Goal: Transaction & Acquisition: Purchase product/service

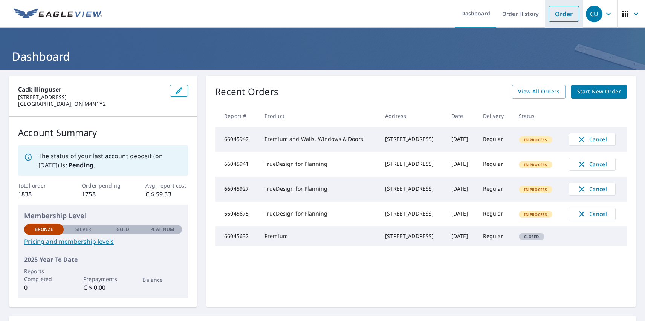
click at [558, 14] on link "Order" at bounding box center [564, 14] width 31 height 16
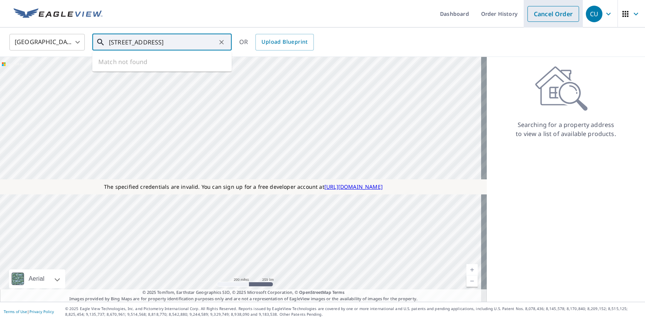
type input "[STREET_ADDRESS]"
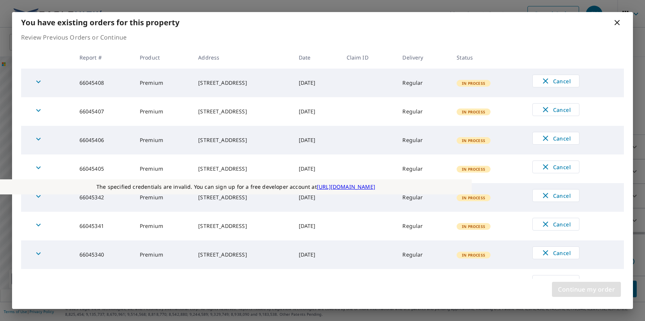
click at [586, 289] on span "Continue my order" at bounding box center [586, 289] width 57 height 11
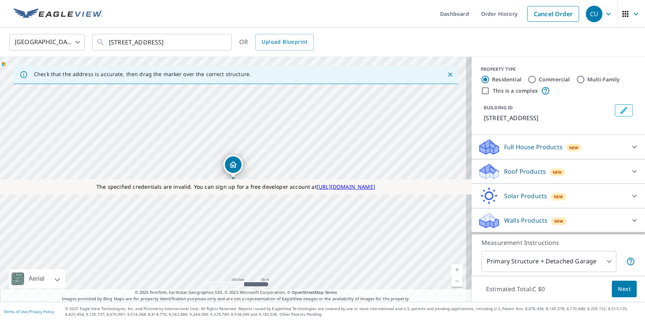
click at [519, 171] on p "Roof Products" at bounding box center [525, 171] width 42 height 9
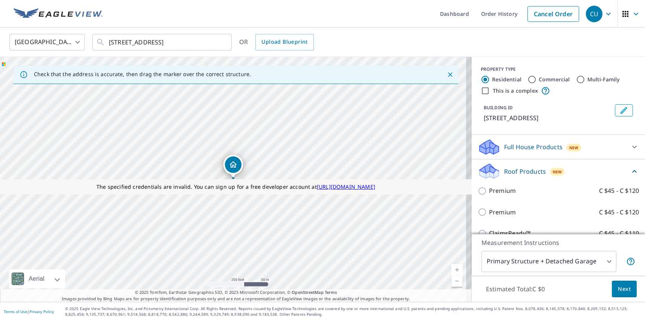
click at [496, 212] on p "Premium" at bounding box center [502, 212] width 27 height 9
click at [489, 212] on input "Premium C $45 - C $120" at bounding box center [483, 212] width 11 height 9
checkbox input "true"
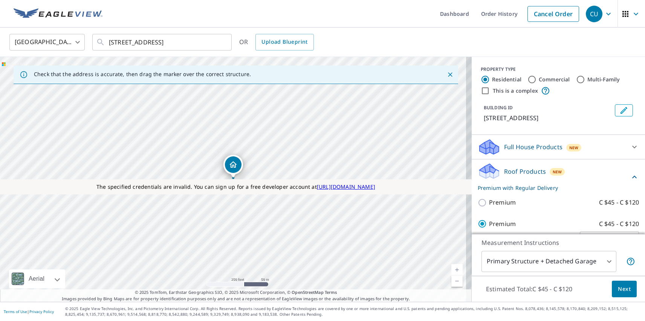
click at [619, 289] on span "Next" at bounding box center [624, 288] width 13 height 9
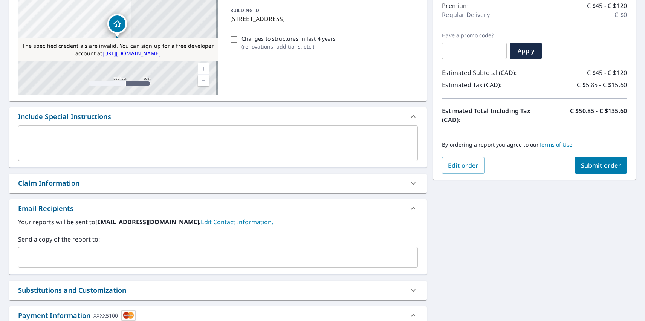
scroll to position [280, 0]
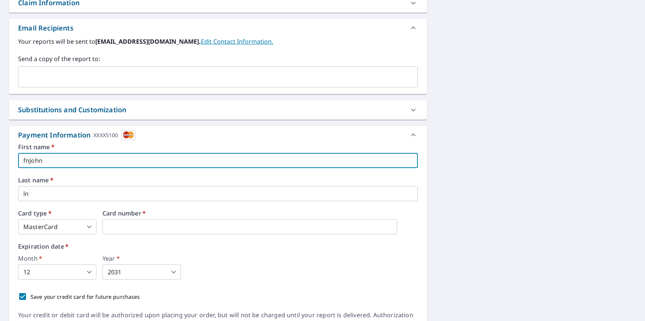
type input "fnJohn"
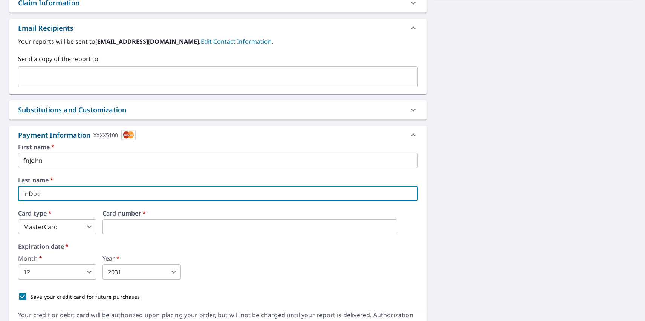
type input "lnDoe"
click at [57, 227] on body "CU CU Dashboard Order History Cancel Order CU Dashboard / Finalize Order Finali…" at bounding box center [322, 160] width 645 height 321
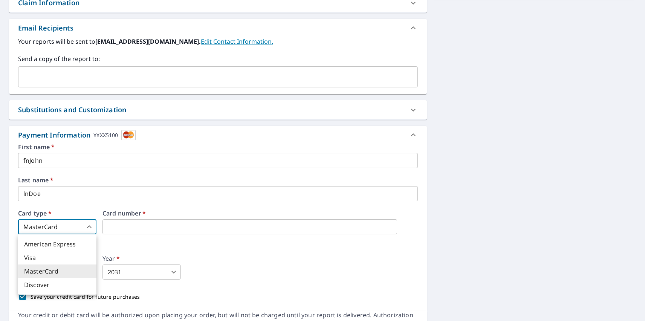
click at [57, 271] on li "MasterCard" at bounding box center [57, 272] width 78 height 14
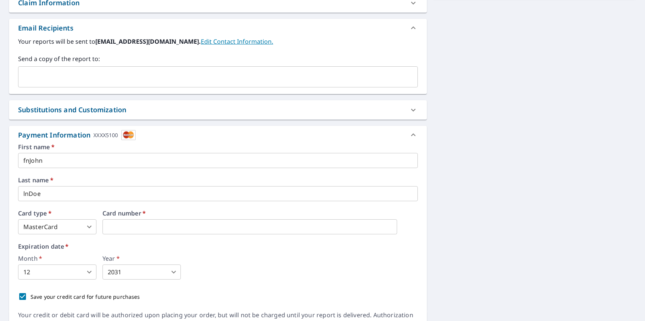
click at [57, 272] on body "CU CU Dashboard Order History Cancel Order CU Dashboard / Finalize Order Finali…" at bounding box center [322, 160] width 645 height 321
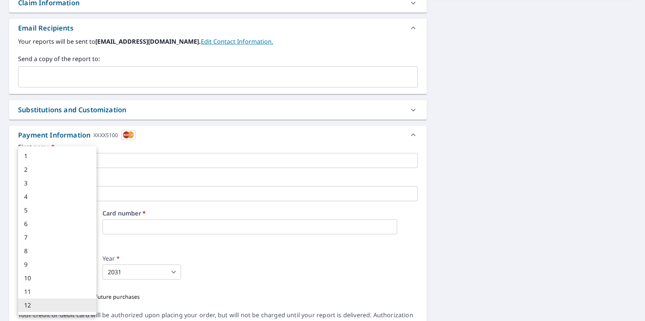
click at [57, 305] on li "12" at bounding box center [57, 305] width 78 height 14
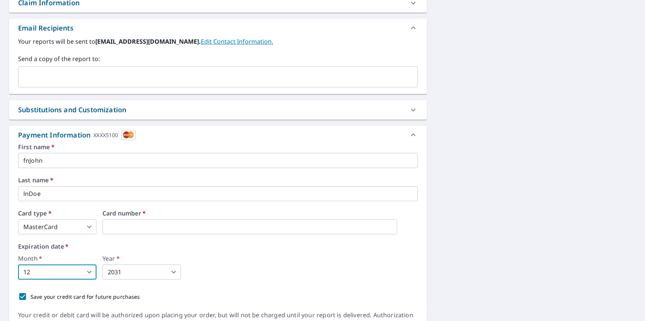
click at [142, 272] on body "CU CU Dashboard Order History Cancel Order CU Dashboard / Finalize Order Finali…" at bounding box center [322, 160] width 645 height 321
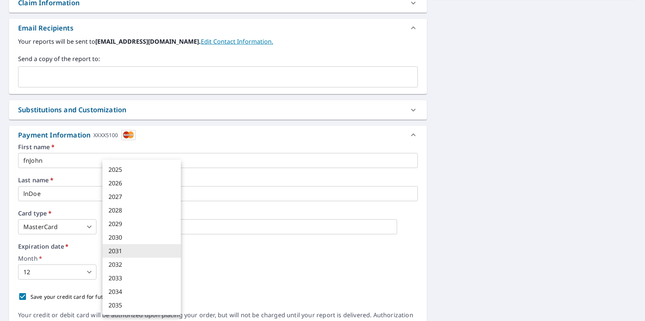
click at [142, 278] on li "2033" at bounding box center [141, 278] width 78 height 14
type input "2033"
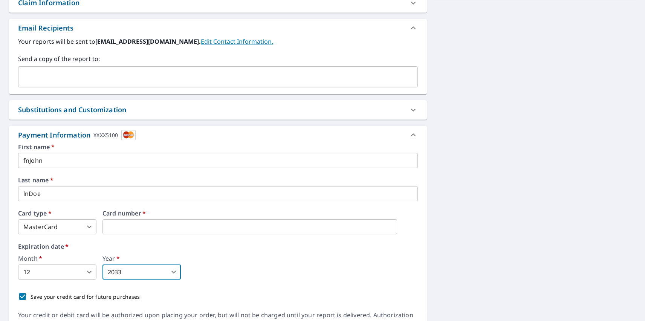
click at [83, 297] on p "Save your credit card for future purchases" at bounding box center [86, 297] width 110 height 8
click at [31, 297] on input "Save your credit card for future purchases" at bounding box center [23, 297] width 16 height 16
checkbox input "false"
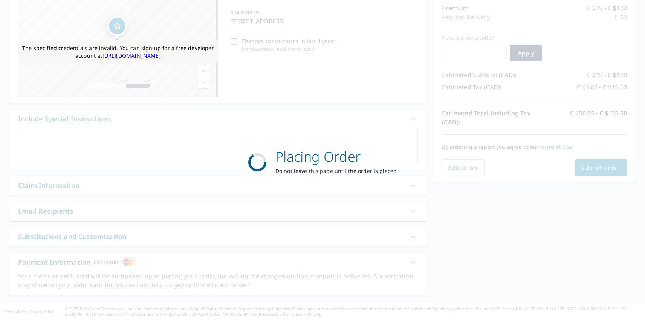
scroll to position [98, 0]
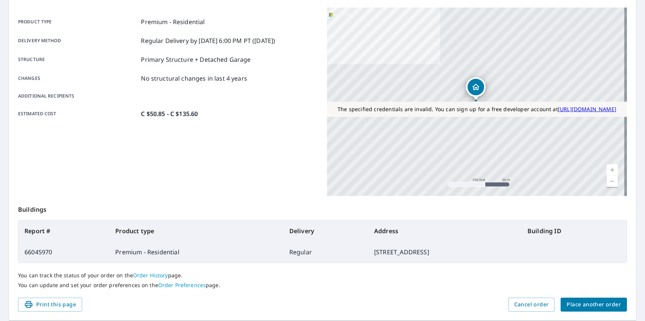
click at [589, 304] on span "Place another order" at bounding box center [594, 304] width 54 height 9
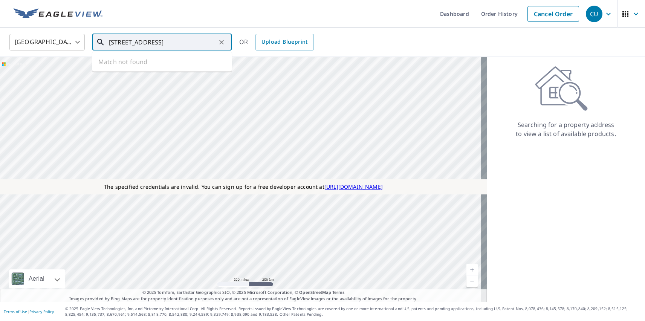
type input "[STREET_ADDRESS]"
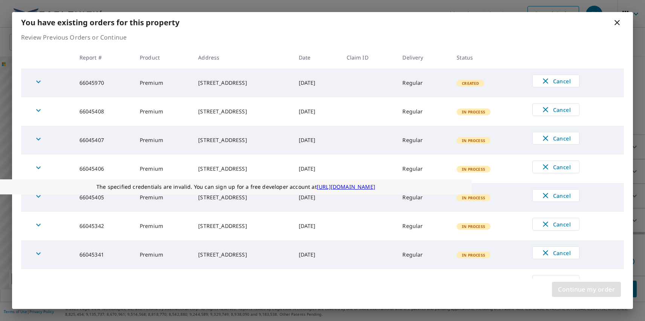
click at [586, 289] on span "Continue my order" at bounding box center [586, 289] width 57 height 11
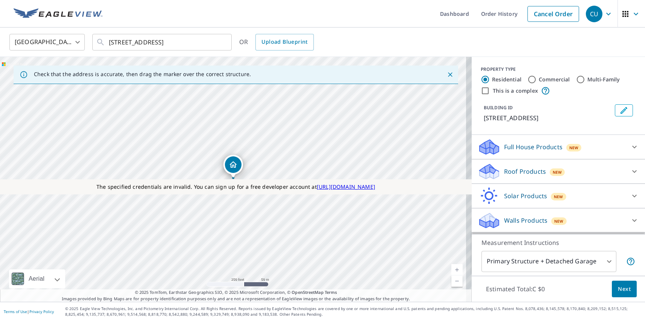
click at [519, 171] on p "Roof Products" at bounding box center [525, 171] width 42 height 9
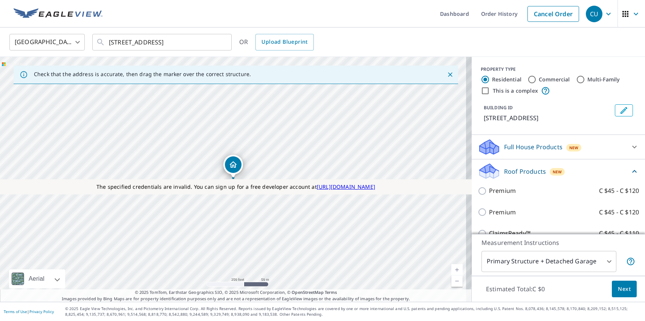
click at [496, 212] on p "Premium" at bounding box center [502, 212] width 27 height 9
click at [489, 212] on input "Premium C $45 - C $120" at bounding box center [483, 212] width 11 height 9
checkbox input "true"
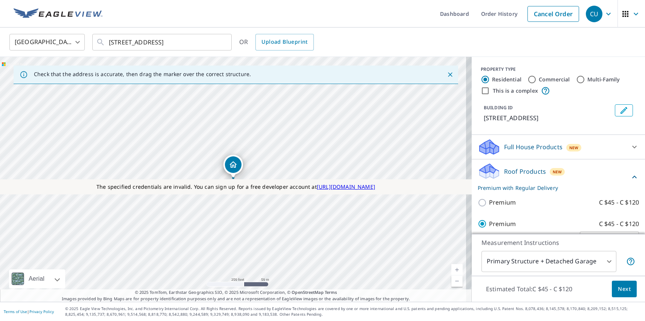
click at [619, 289] on span "Next" at bounding box center [624, 288] width 13 height 9
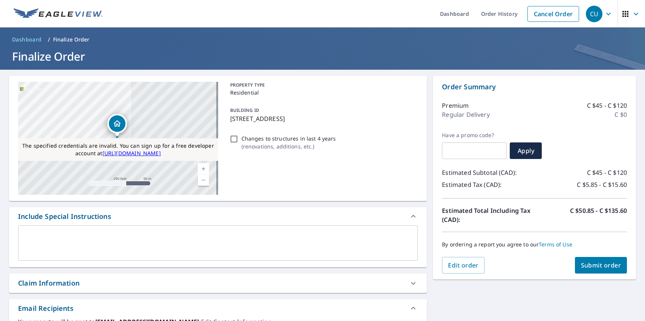
scroll to position [280, 0]
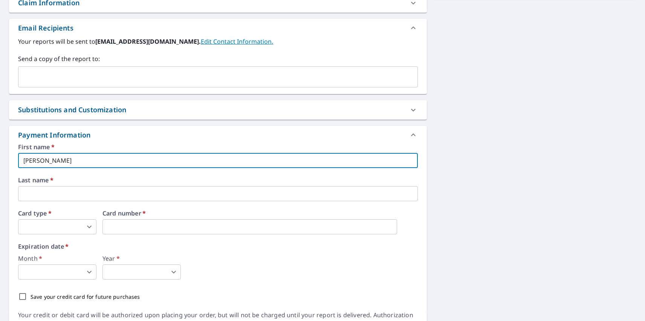
type input "[PERSON_NAME]"
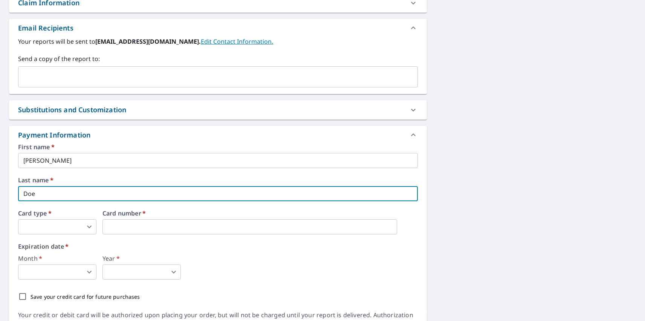
type input "Doe"
click at [57, 227] on body "CU CU Dashboard Order History Cancel Order CU Dashboard / Finalize Order Finali…" at bounding box center [322, 160] width 645 height 321
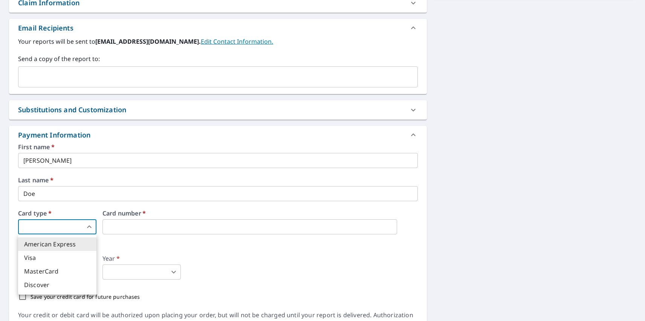
click at [57, 258] on li "Visa" at bounding box center [57, 258] width 78 height 14
type input "2"
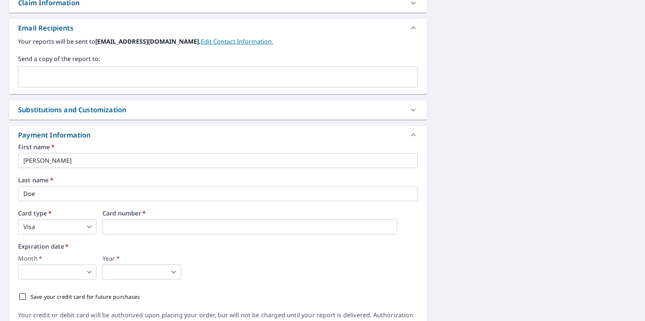
click at [57, 272] on body "CU CU Dashboard Order History Cancel Order CU Dashboard / Finalize Order Finali…" at bounding box center [322, 160] width 645 height 321
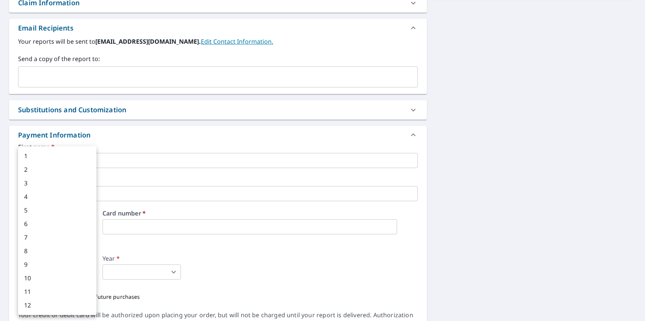
click at [57, 305] on li "12" at bounding box center [57, 305] width 78 height 14
type input "12"
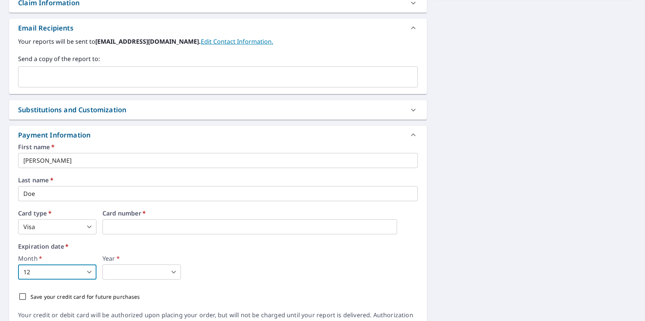
click at [142, 272] on body "CU CU Dashboard Order History Cancel Order CU Dashboard / Finalize Order Finali…" at bounding box center [322, 160] width 645 height 321
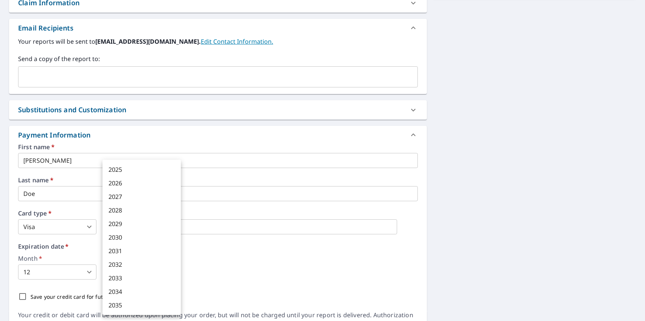
click at [142, 278] on li "2033" at bounding box center [141, 278] width 78 height 14
type input "2033"
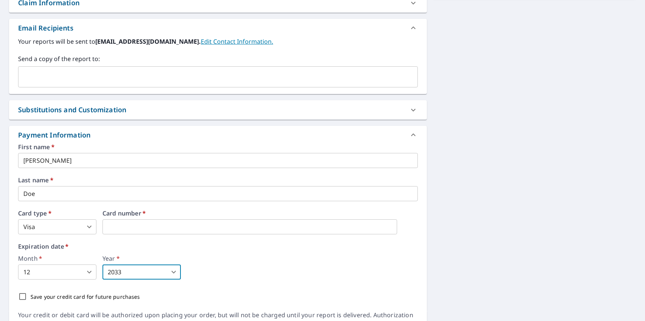
click at [83, 297] on p "Save your credit card for future purchases" at bounding box center [86, 297] width 110 height 8
click at [31, 297] on input "Save your credit card for future purchases" at bounding box center [23, 297] width 16 height 16
checkbox input "true"
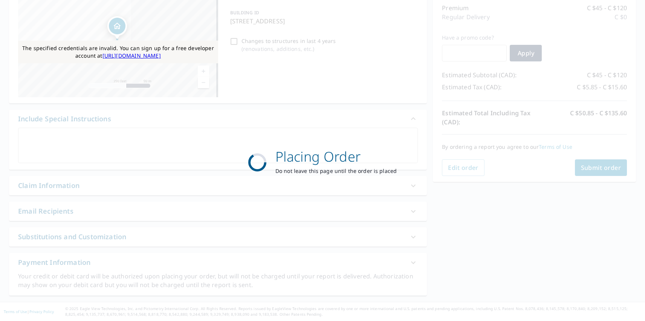
scroll to position [98, 0]
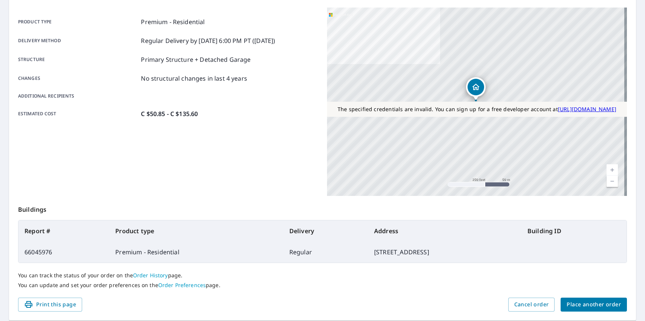
click at [589, 304] on span "Place another order" at bounding box center [594, 304] width 54 height 9
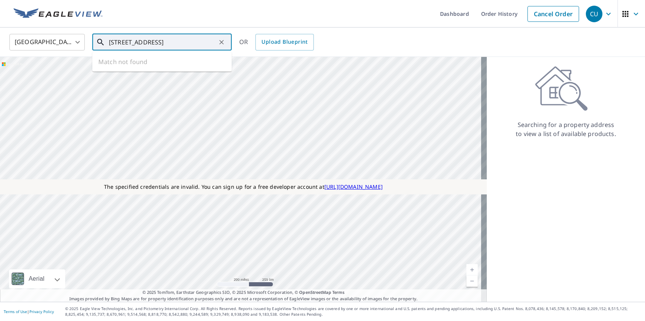
type input "[STREET_ADDRESS]"
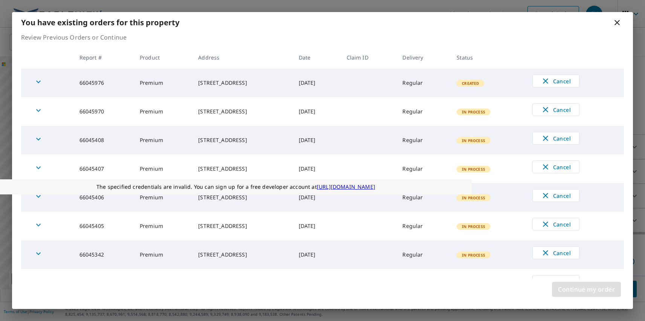
click at [586, 289] on span "Continue my order" at bounding box center [586, 289] width 57 height 11
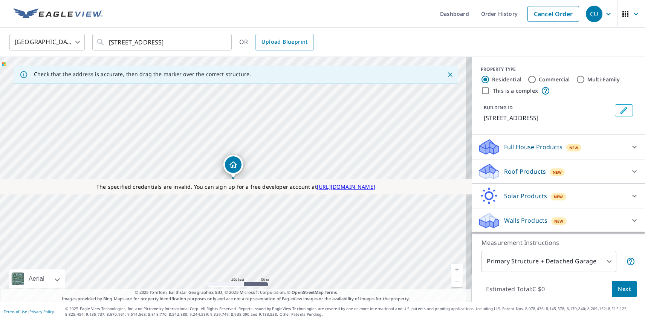
click at [519, 171] on p "Roof Products" at bounding box center [525, 171] width 42 height 9
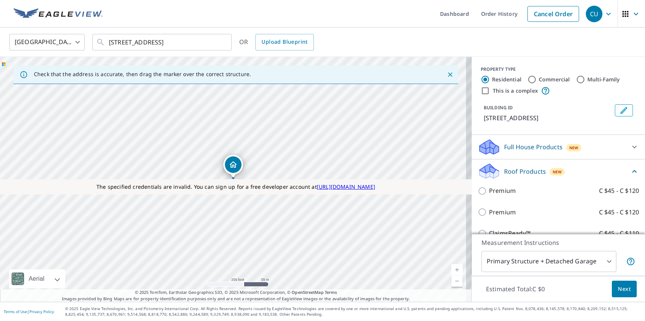
click at [496, 212] on p "Premium" at bounding box center [502, 212] width 27 height 9
click at [489, 212] on input "Premium C $45 - C $120" at bounding box center [483, 212] width 11 height 9
checkbox input "true"
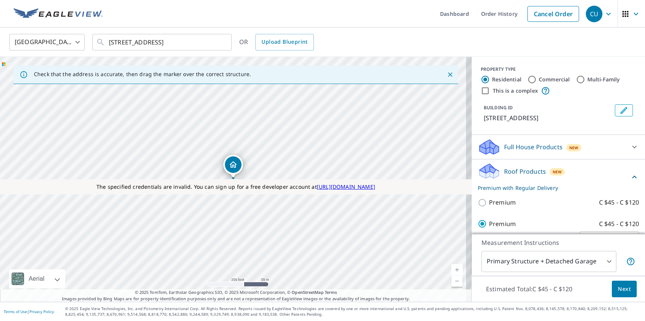
click at [619, 289] on span "Next" at bounding box center [624, 288] width 13 height 9
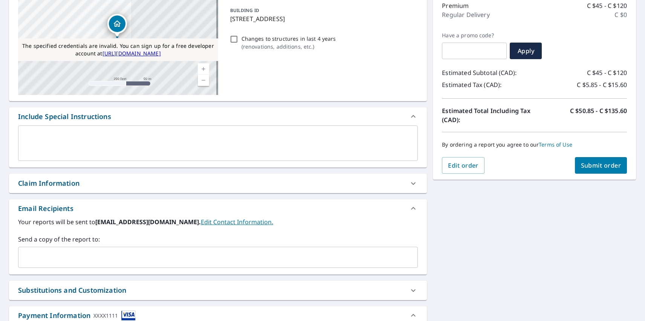
scroll to position [280, 0]
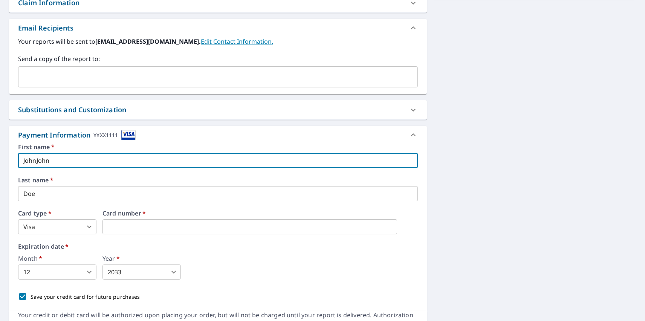
type input "JohnJohn"
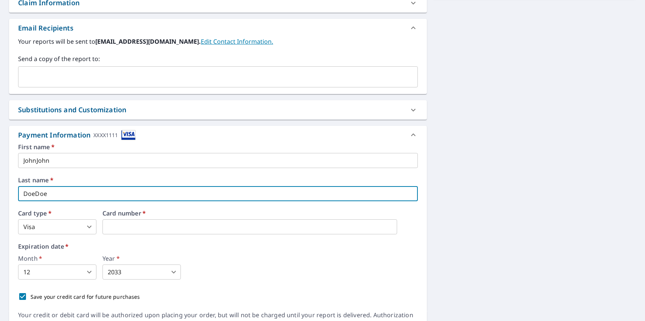
type input "DoeDoe"
click at [57, 227] on body "CU CU Dashboard Order History Cancel Order CU Dashboard / Finalize Order Finali…" at bounding box center [322, 160] width 645 height 321
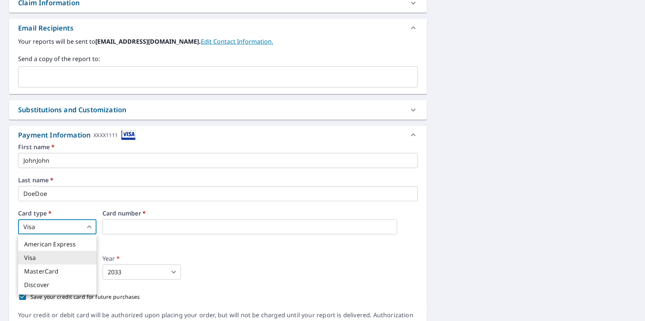
click at [57, 271] on li "MasterCard" at bounding box center [57, 272] width 78 height 14
type input "3"
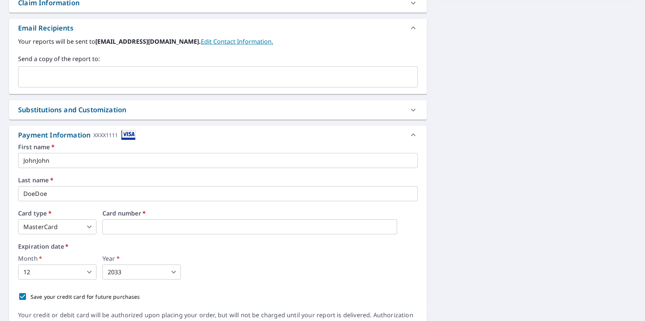
click at [57, 272] on body "CU CU Dashboard Order History Cancel Order CU Dashboard / Finalize Order Finali…" at bounding box center [322, 160] width 645 height 321
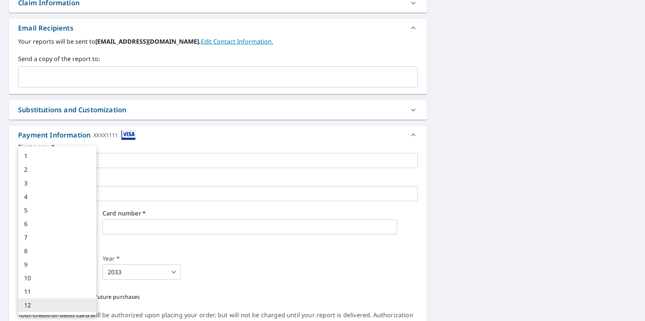
click at [57, 305] on li "12" at bounding box center [57, 305] width 78 height 14
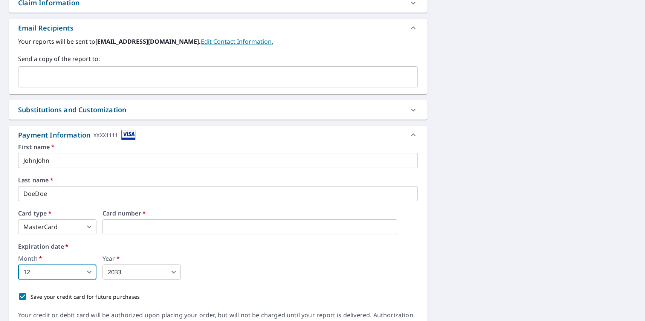
click at [142, 272] on body "CU CU Dashboard Order History Cancel Order CU Dashboard / Finalize Order Finali…" at bounding box center [322, 160] width 645 height 321
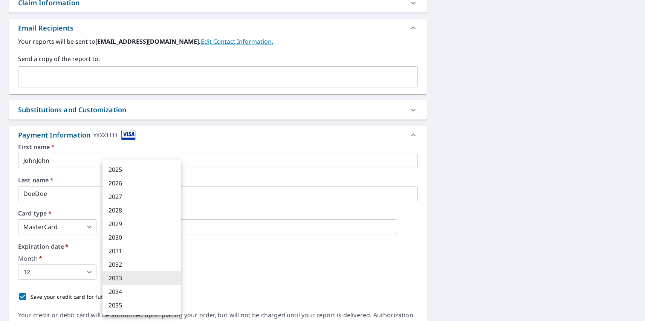
click at [142, 278] on li "2033" at bounding box center [141, 278] width 78 height 14
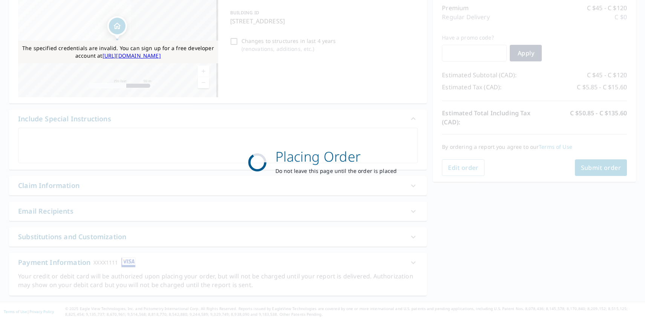
scroll to position [98, 0]
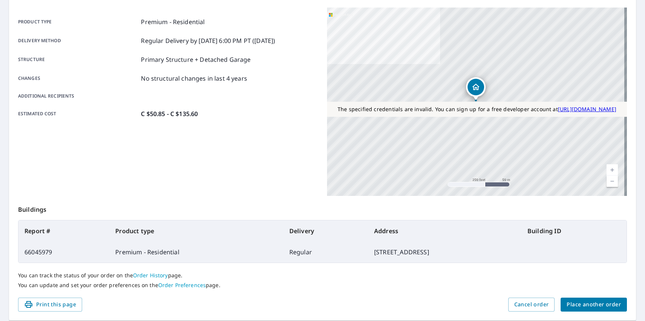
click at [589, 304] on span "Place another order" at bounding box center [594, 304] width 54 height 9
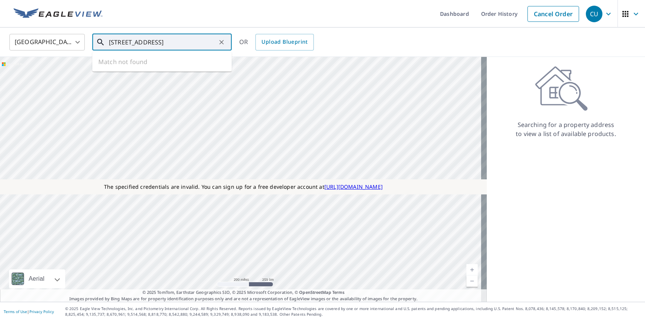
type input "[STREET_ADDRESS]"
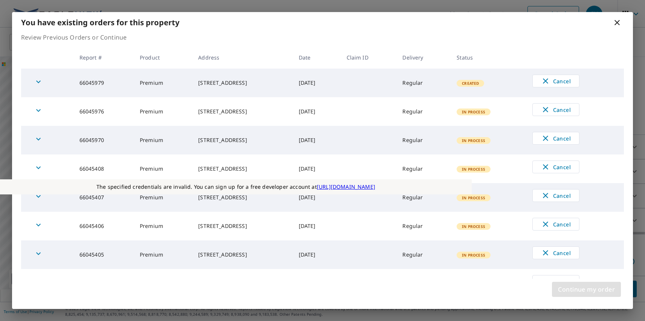
click at [586, 289] on span "Continue my order" at bounding box center [586, 289] width 57 height 11
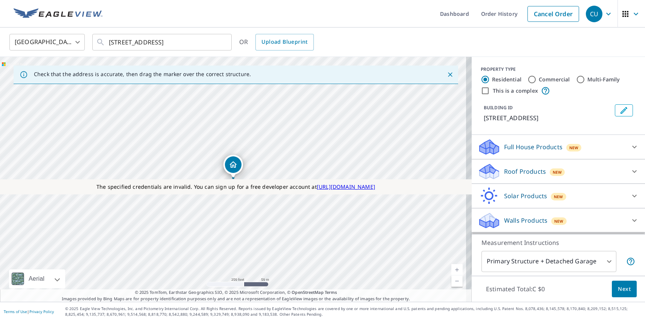
click at [519, 171] on p "Roof Products" at bounding box center [525, 171] width 42 height 9
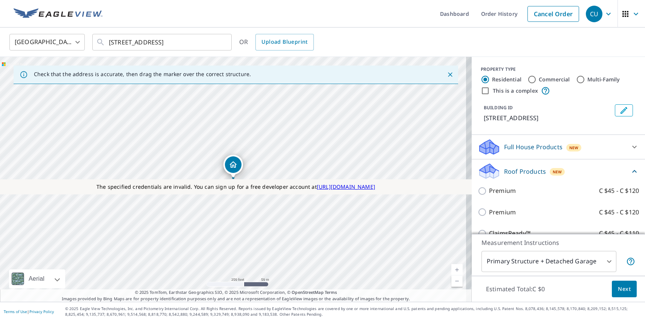
click at [496, 212] on p "Premium" at bounding box center [502, 212] width 27 height 9
click at [489, 212] on input "Premium C $45 - C $120" at bounding box center [483, 212] width 11 height 9
checkbox input "true"
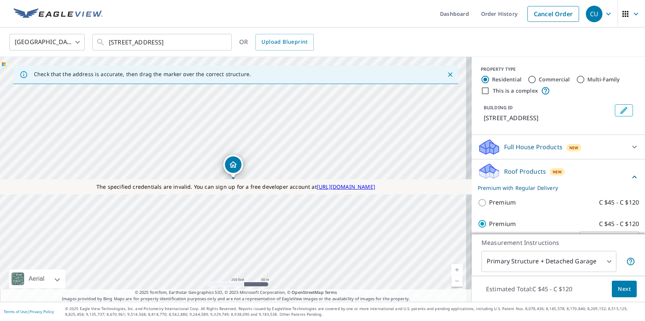
click at [619, 289] on span "Next" at bounding box center [624, 288] width 13 height 9
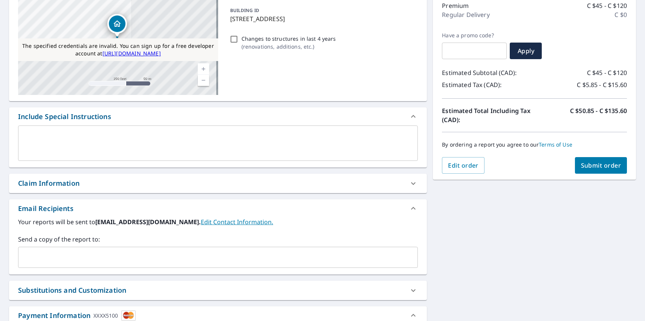
scroll to position [280, 0]
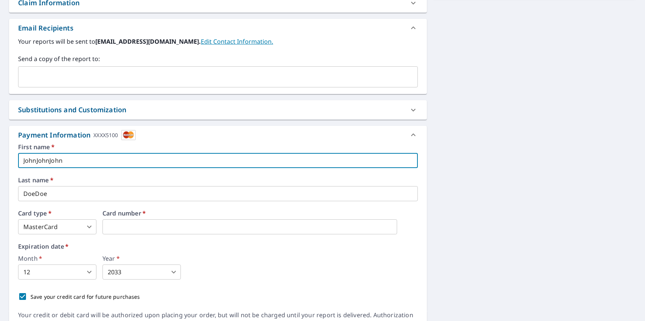
type input "JohnJohnJohn"
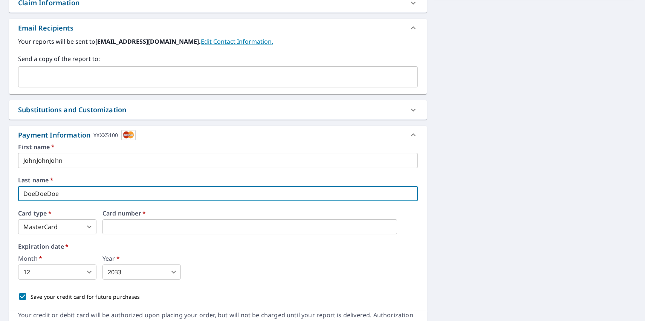
type input "DoeDoeDoe"
click at [57, 227] on body "CU CU Dashboard Order History Cancel Order CU Dashboard / Finalize Order Finali…" at bounding box center [322, 160] width 645 height 321
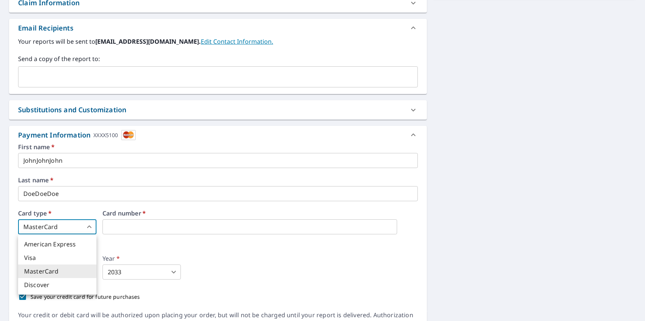
click at [57, 258] on li "Visa" at bounding box center [57, 258] width 78 height 14
type input "2"
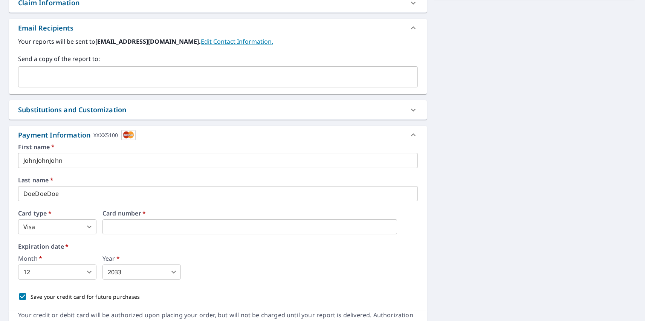
click at [57, 272] on body "CU CU Dashboard Order History Cancel Order CU Dashboard / Finalize Order Finali…" at bounding box center [322, 160] width 645 height 321
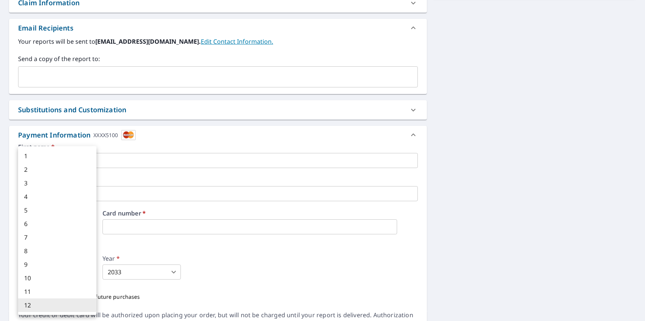
click at [57, 305] on li "12" at bounding box center [57, 305] width 78 height 14
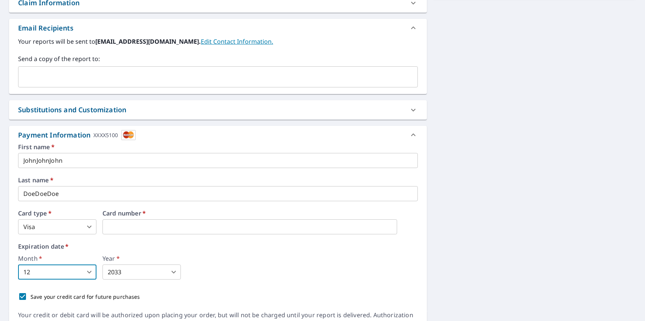
click at [142, 272] on body "CU CU Dashboard Order History Cancel Order CU Dashboard / Finalize Order Finali…" at bounding box center [322, 160] width 645 height 321
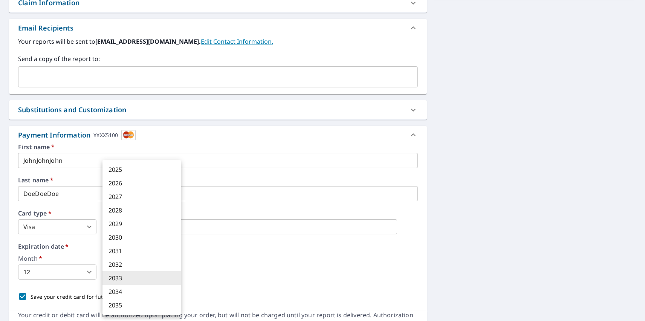
click at [142, 278] on li "2033" at bounding box center [141, 278] width 78 height 14
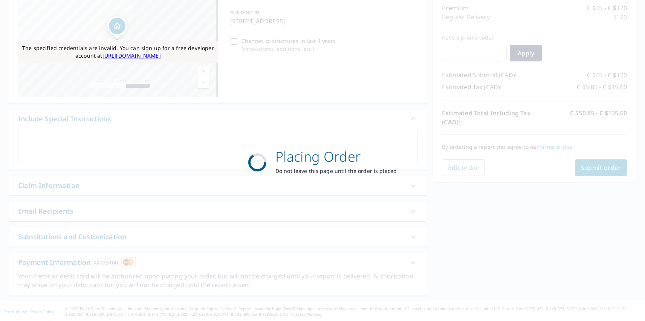
scroll to position [98, 0]
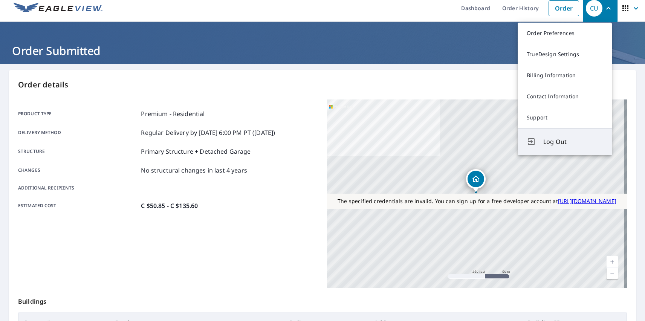
click at [573, 142] on span "Log Out" at bounding box center [573, 141] width 60 height 9
